Goal: Find specific page/section: Find specific page/section

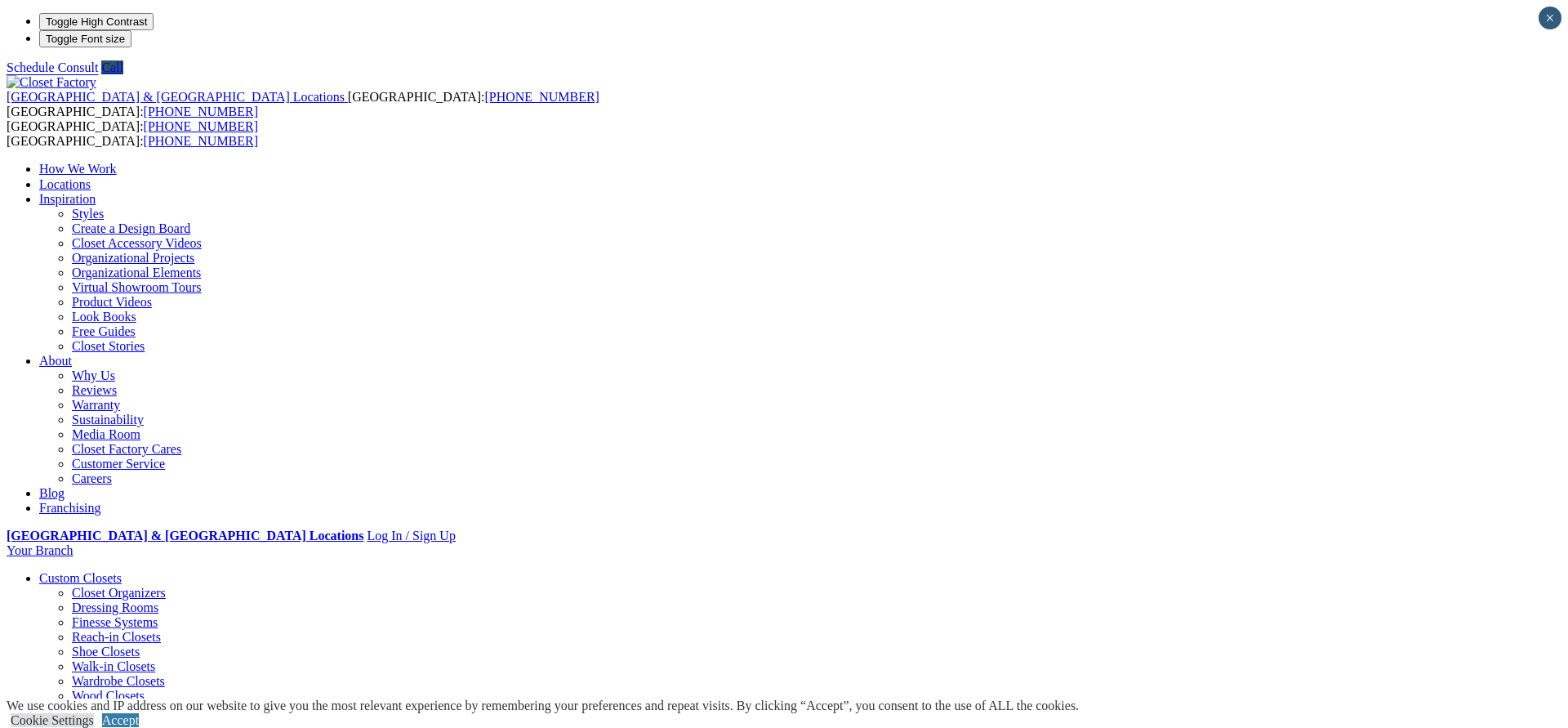
click at [91, 177] on link "Locations" at bounding box center [65, 184] width 51 height 13
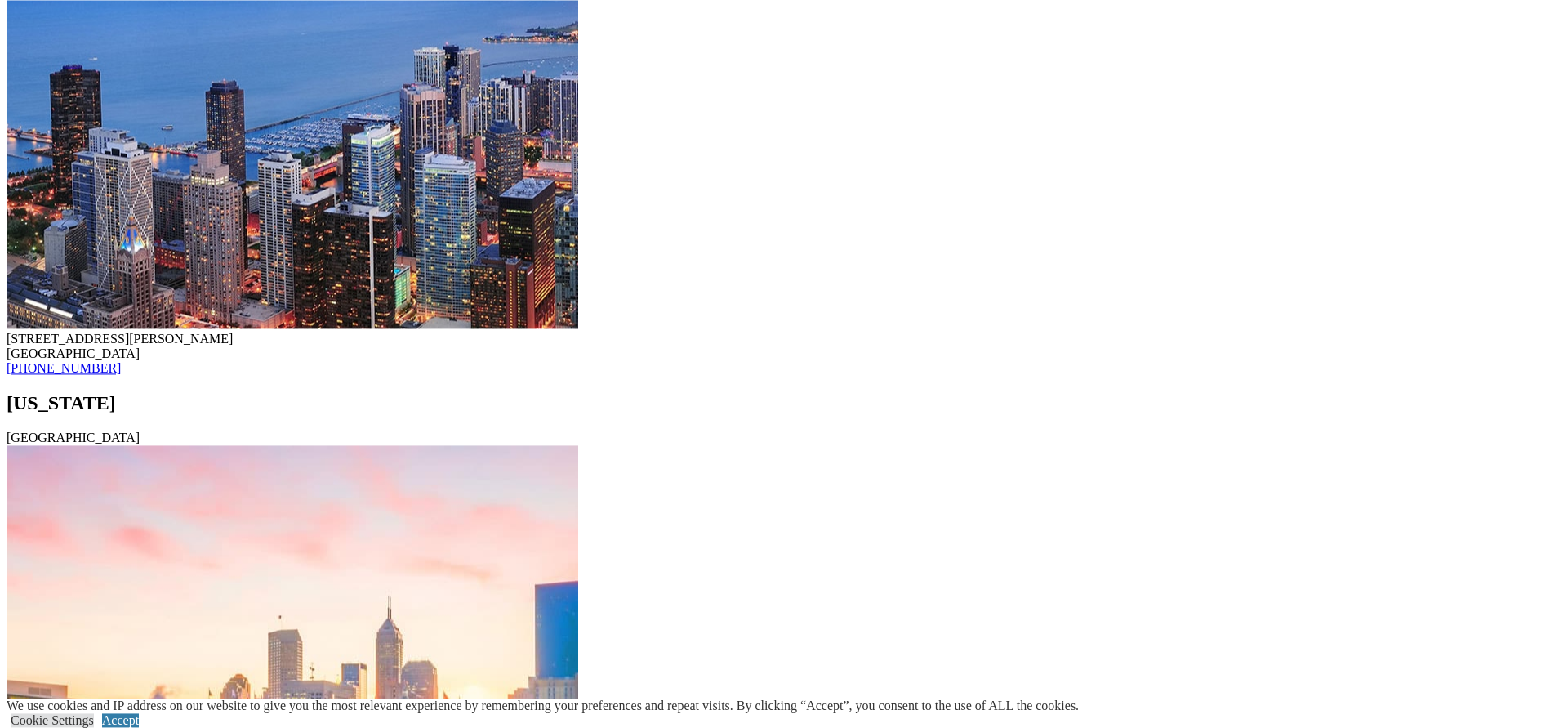
scroll to position [15749, 0]
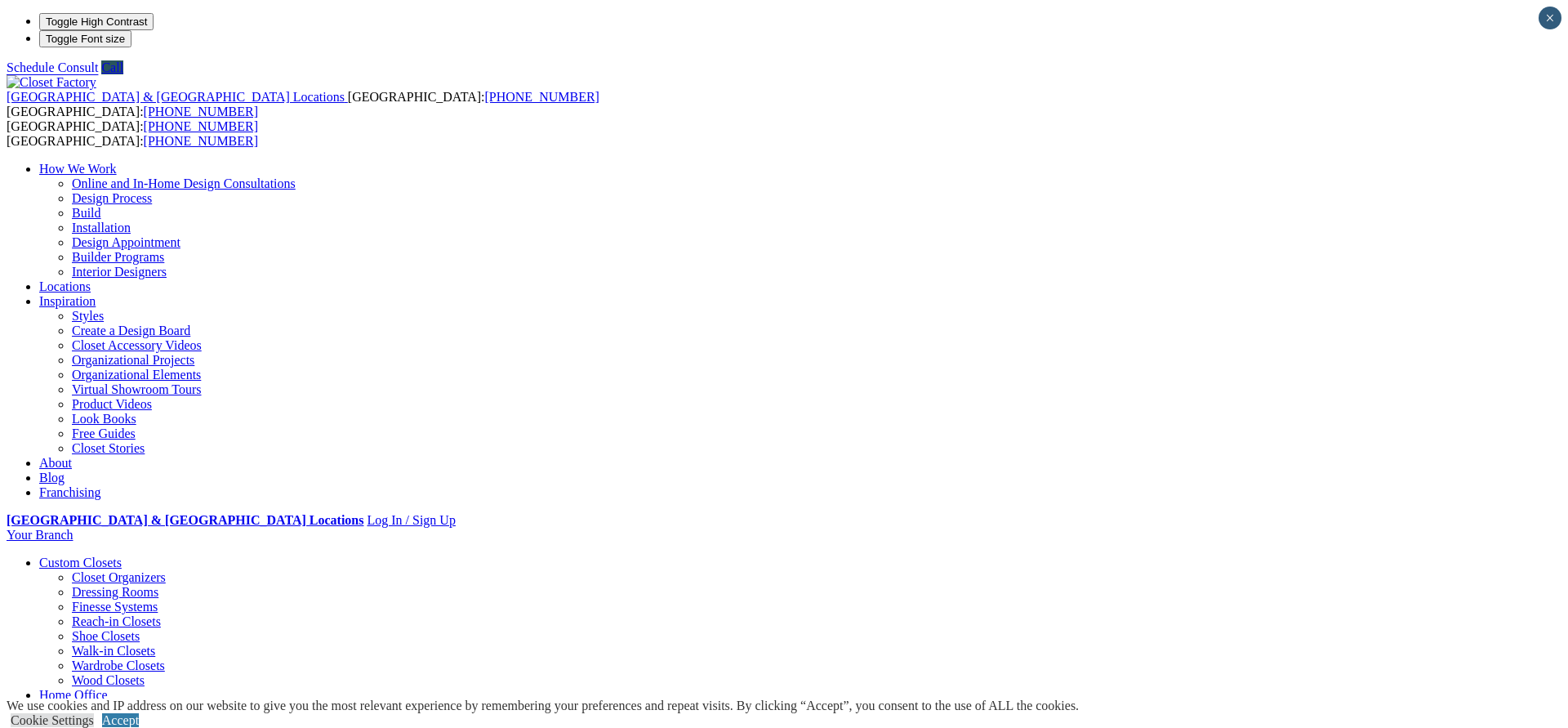
click at [131, 221] on link "Installation" at bounding box center [101, 228] width 59 height 13
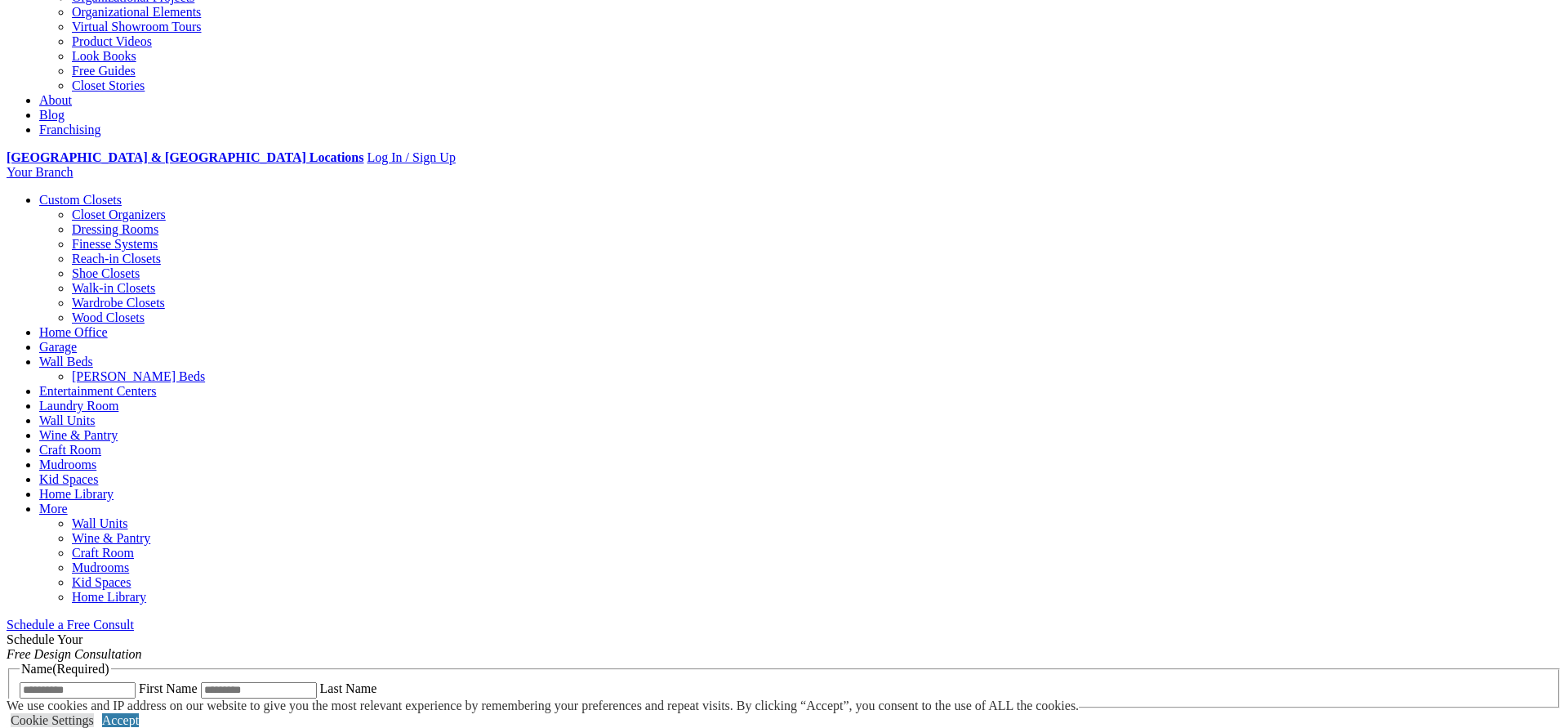
scroll to position [323, 0]
